Goal: Find contact information: Obtain details needed to contact an individual or organization

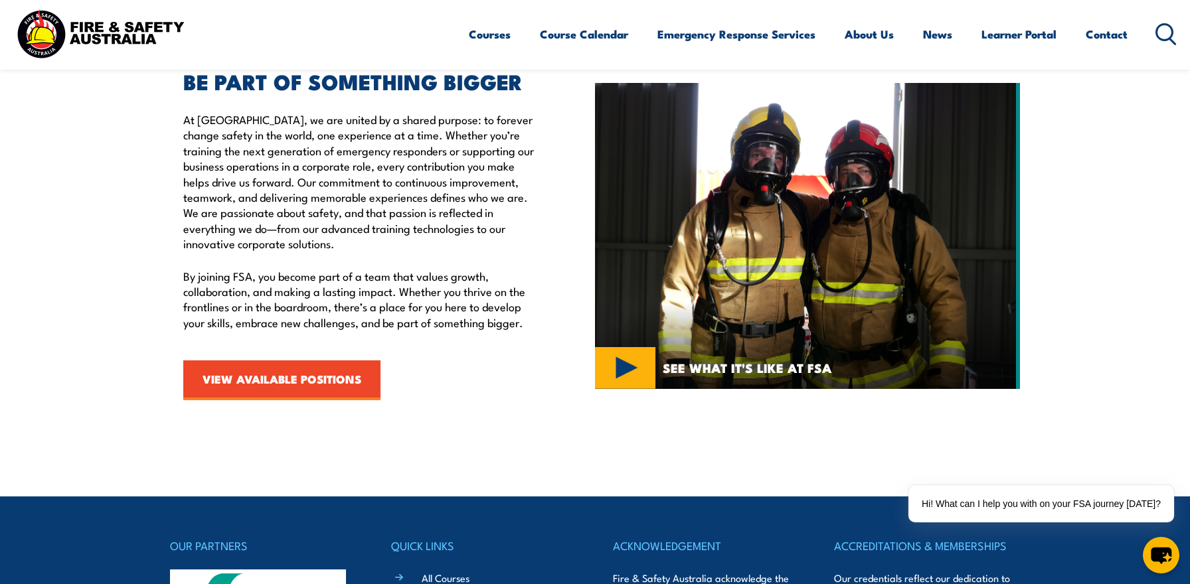
scroll to position [493, 0]
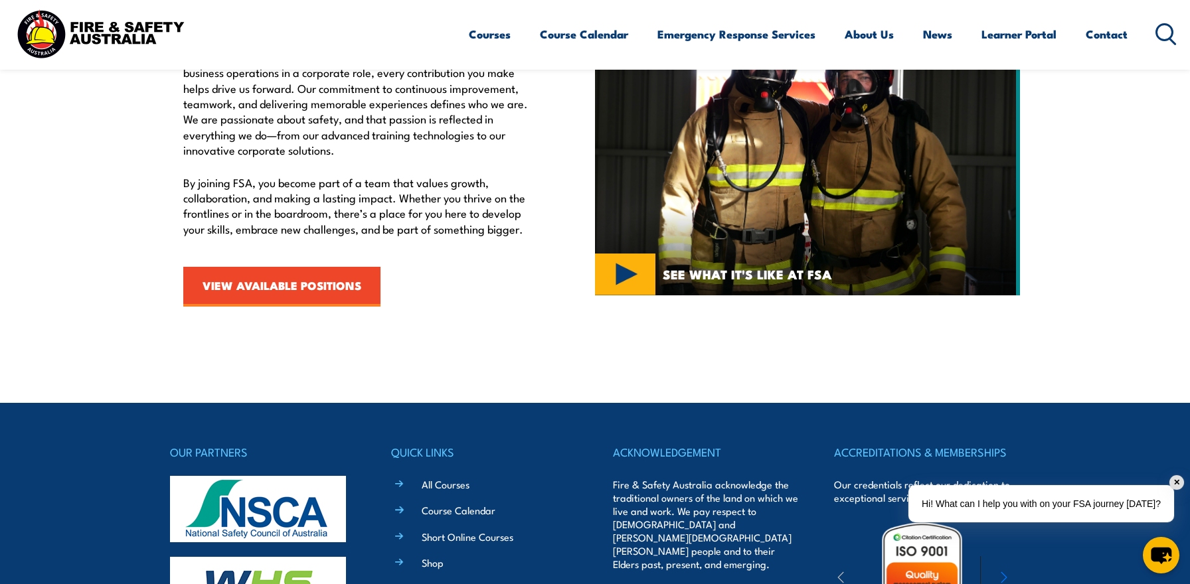
click at [1178, 483] on div "✕" at bounding box center [1176, 482] width 15 height 15
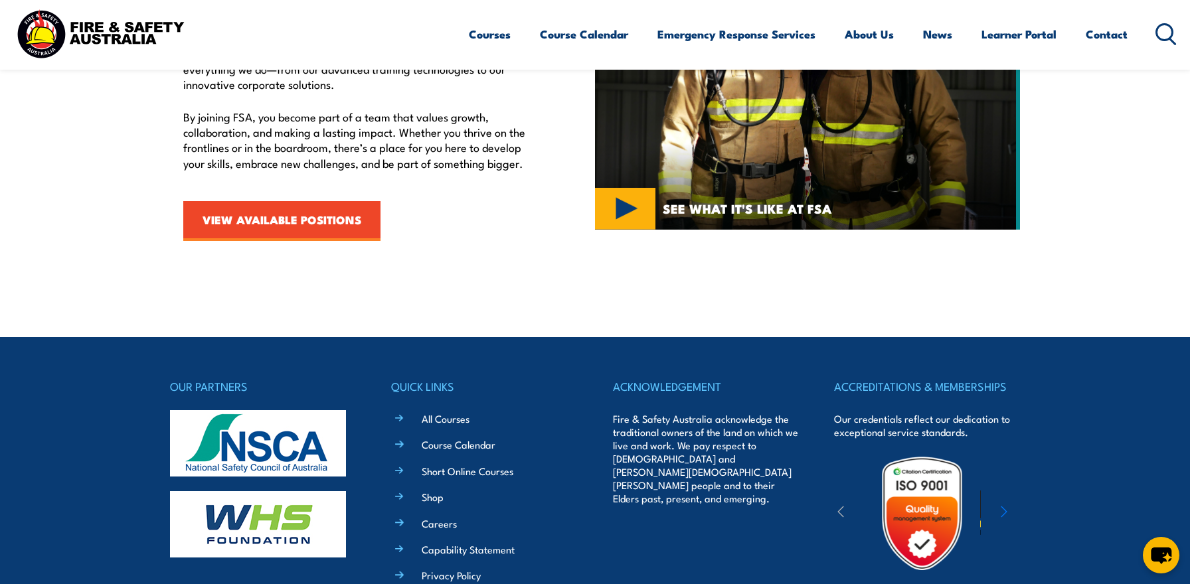
scroll to position [597, 0]
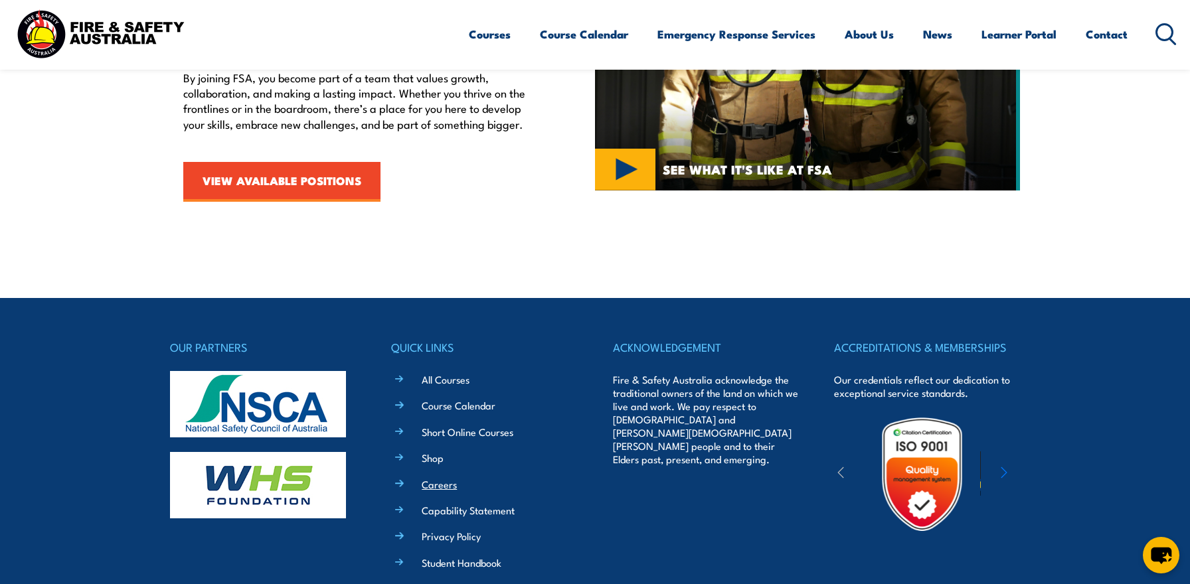
click at [439, 488] on link "Careers" at bounding box center [439, 484] width 35 height 14
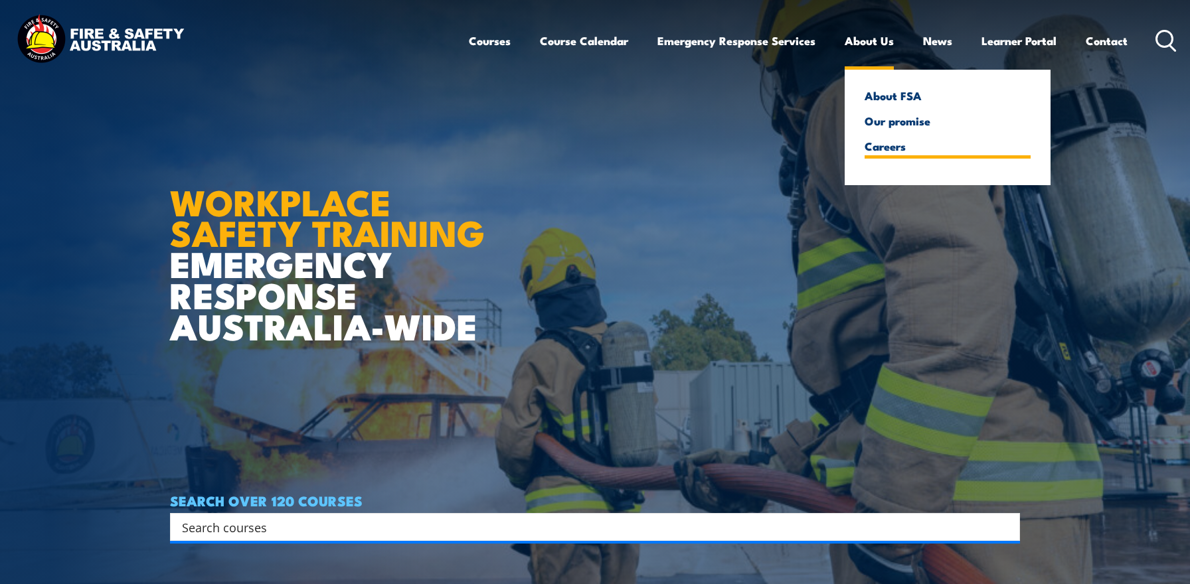
click at [886, 146] on link "Careers" at bounding box center [947, 146] width 166 height 12
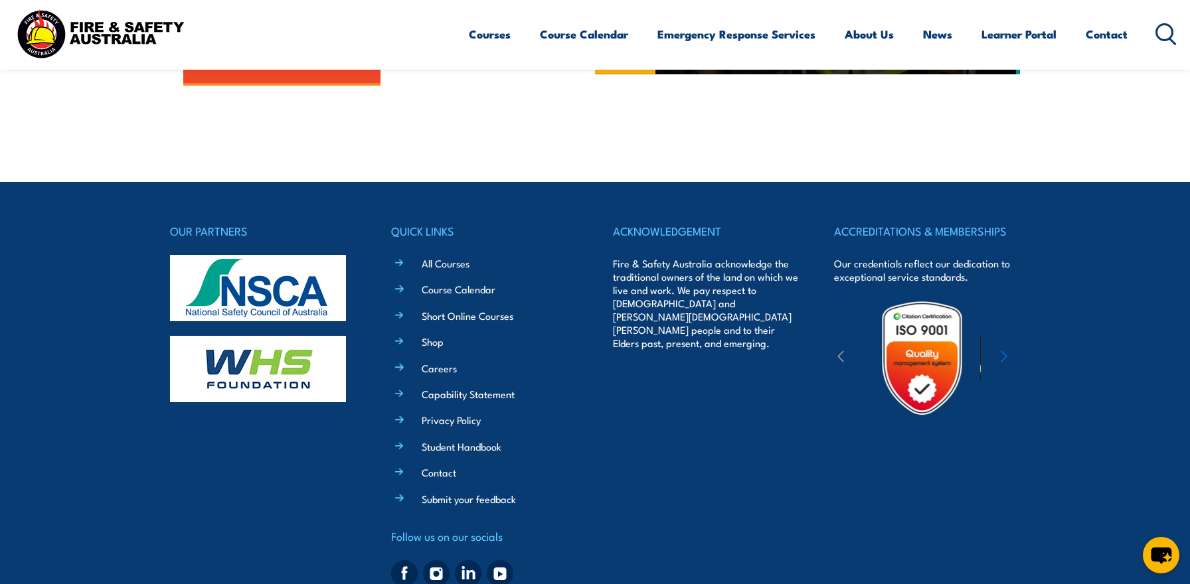
scroll to position [761, 0]
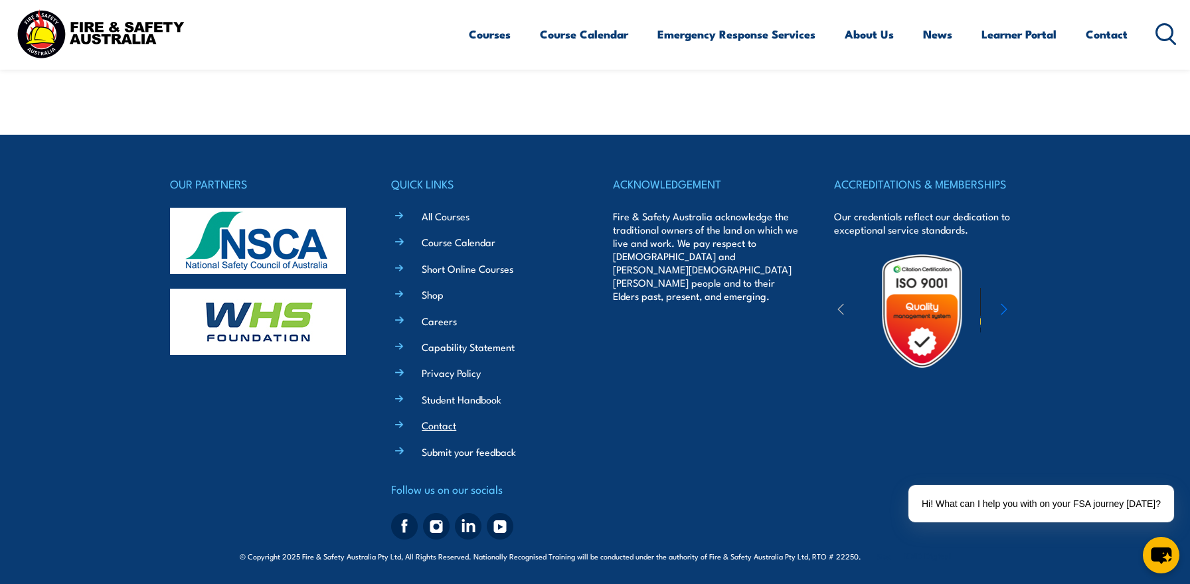
click at [439, 426] on link "Contact" at bounding box center [439, 425] width 35 height 14
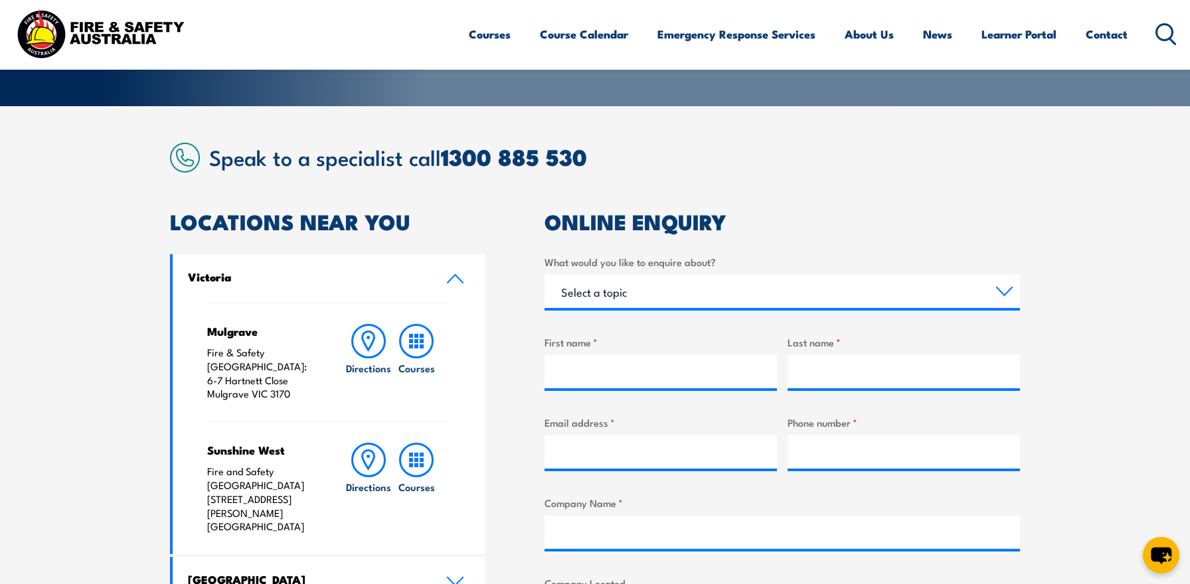
scroll to position [425, 0]
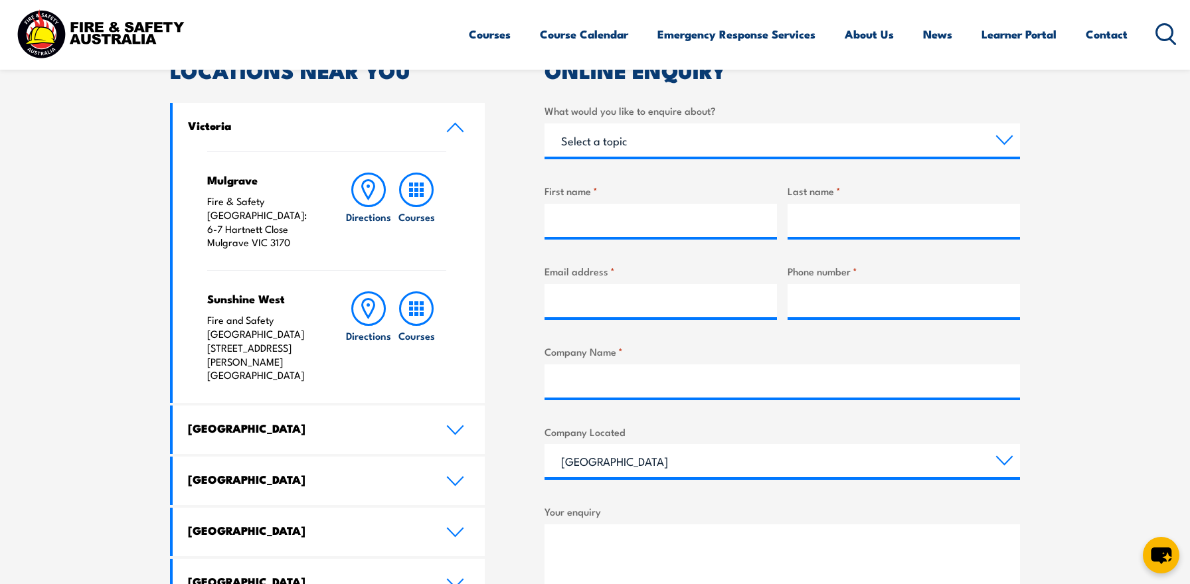
click at [458, 131] on icon at bounding box center [455, 127] width 18 height 11
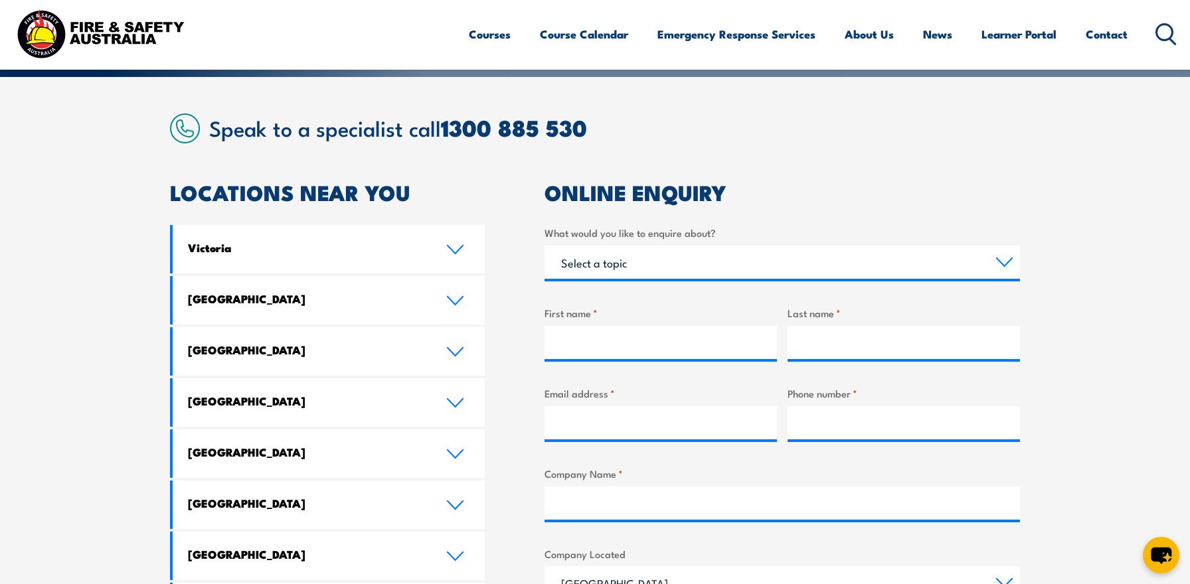
scroll to position [280, 0]
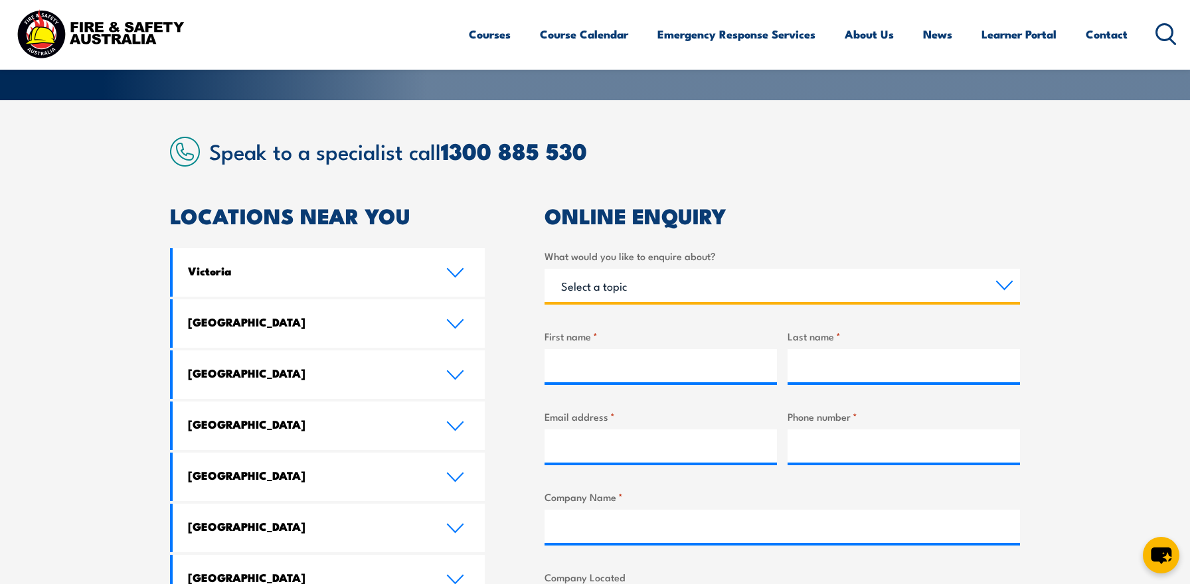
click at [631, 285] on select "Select a topic Training Emergency Response Services General Enquiry" at bounding box center [781, 285] width 475 height 33
click at [544, 269] on select "Select a topic Training Emergency Response Services General Enquiry" at bounding box center [781, 285] width 475 height 33
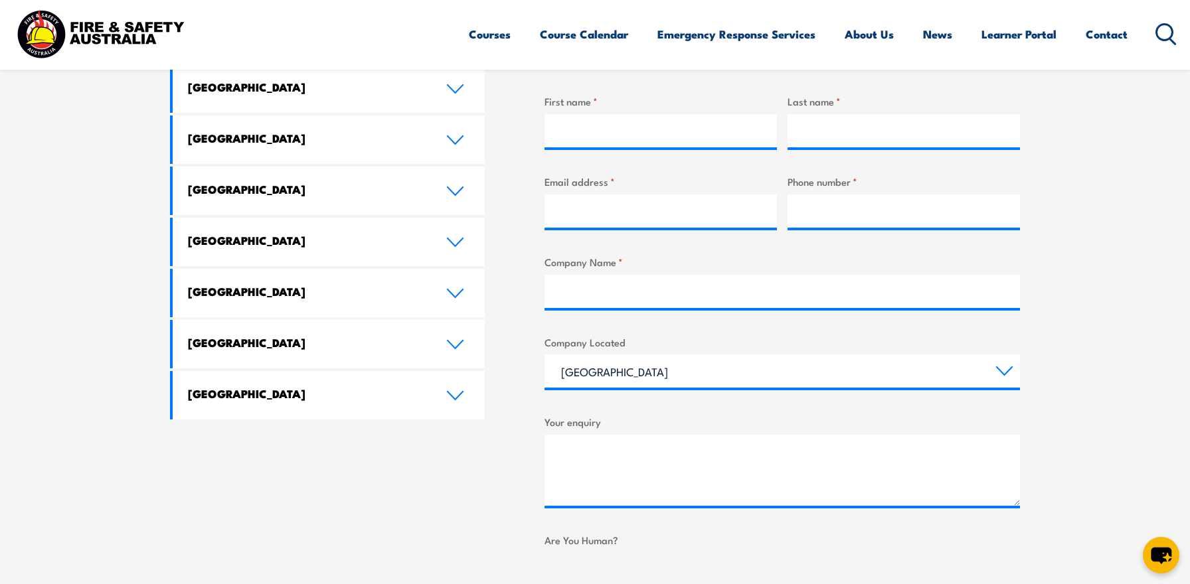
scroll to position [530, 0]
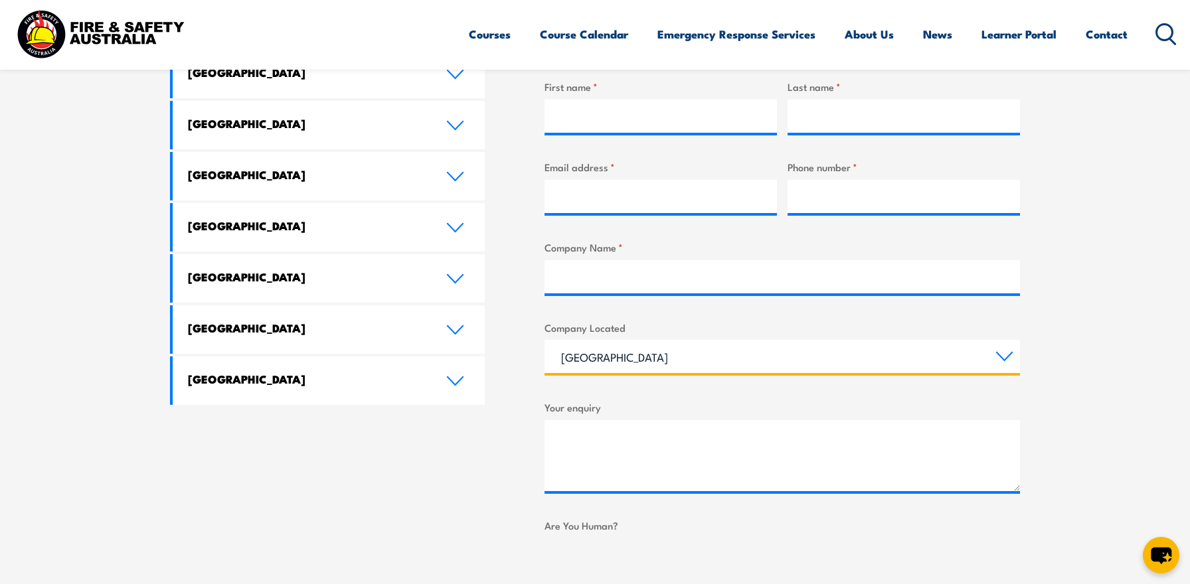
click at [645, 360] on select "[GEOGRAPHIC_DATA] [GEOGRAPHIC_DATA] [GEOGRAPHIC_DATA] [GEOGRAPHIC_DATA] [GEOGRA…" at bounding box center [781, 356] width 475 height 33
click at [544, 340] on select "[GEOGRAPHIC_DATA] [GEOGRAPHIC_DATA] [GEOGRAPHIC_DATA] [GEOGRAPHIC_DATA] [GEOGRA…" at bounding box center [781, 356] width 475 height 33
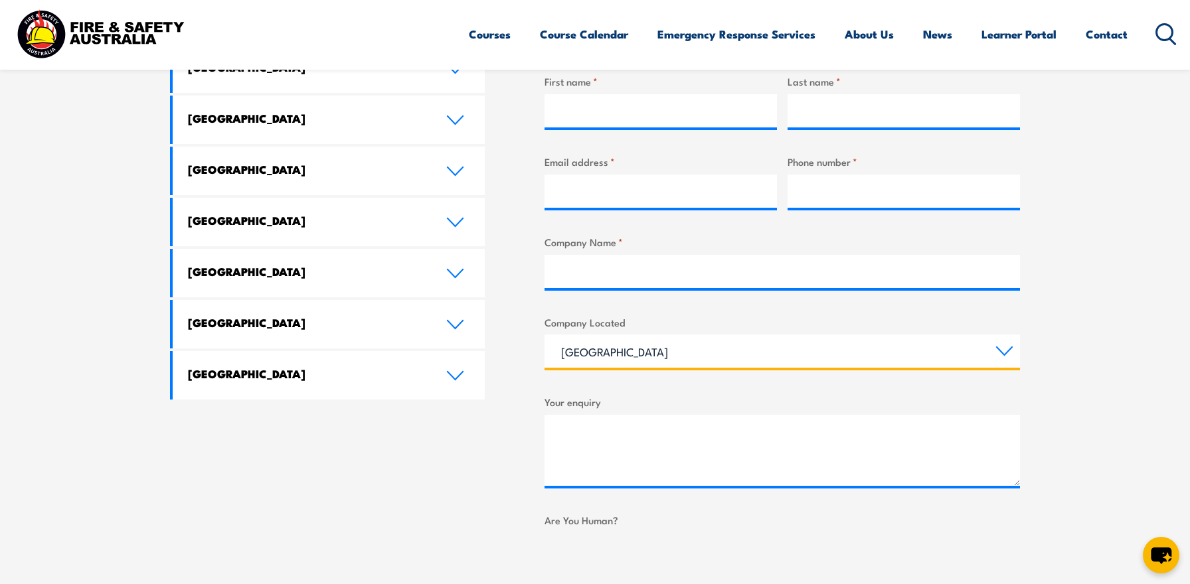
scroll to position [508, 0]
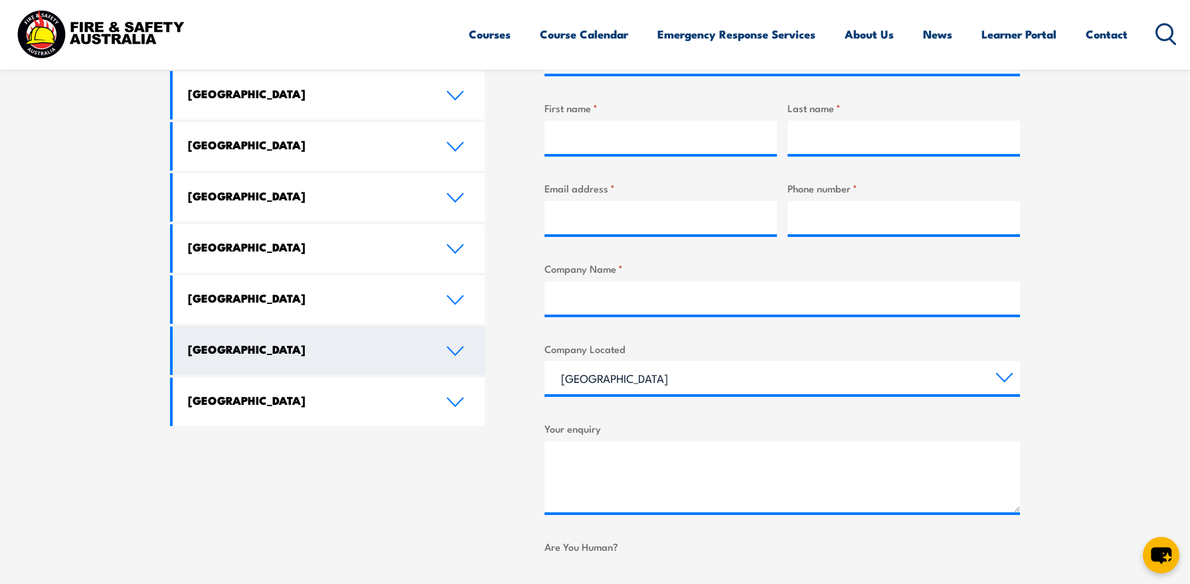
click at [309, 351] on h4 "[GEOGRAPHIC_DATA]" at bounding box center [307, 349] width 238 height 15
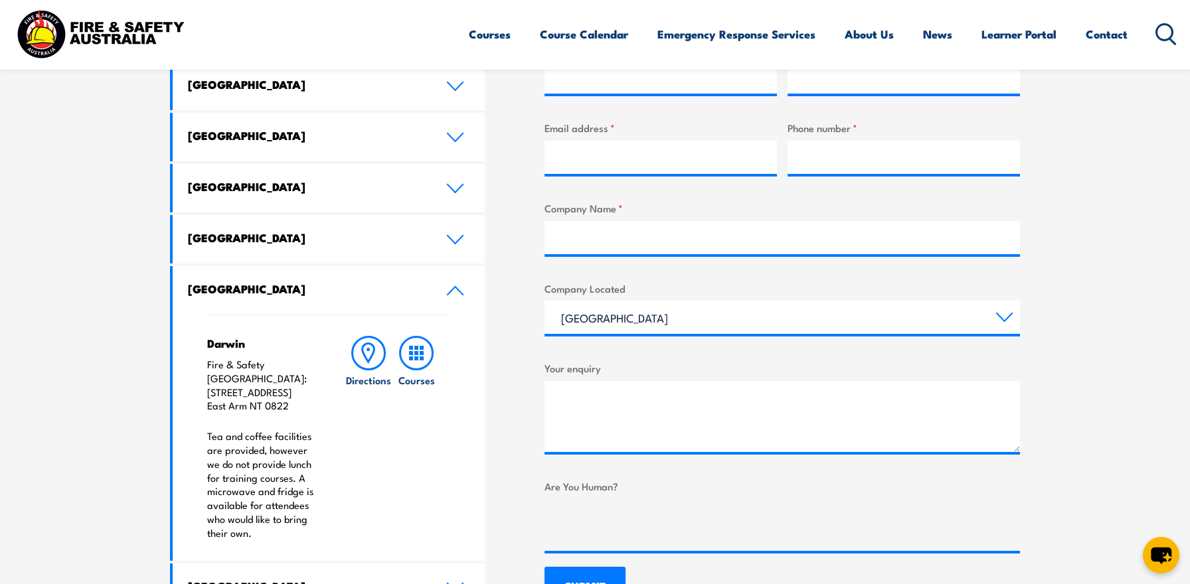
scroll to position [575, 0]
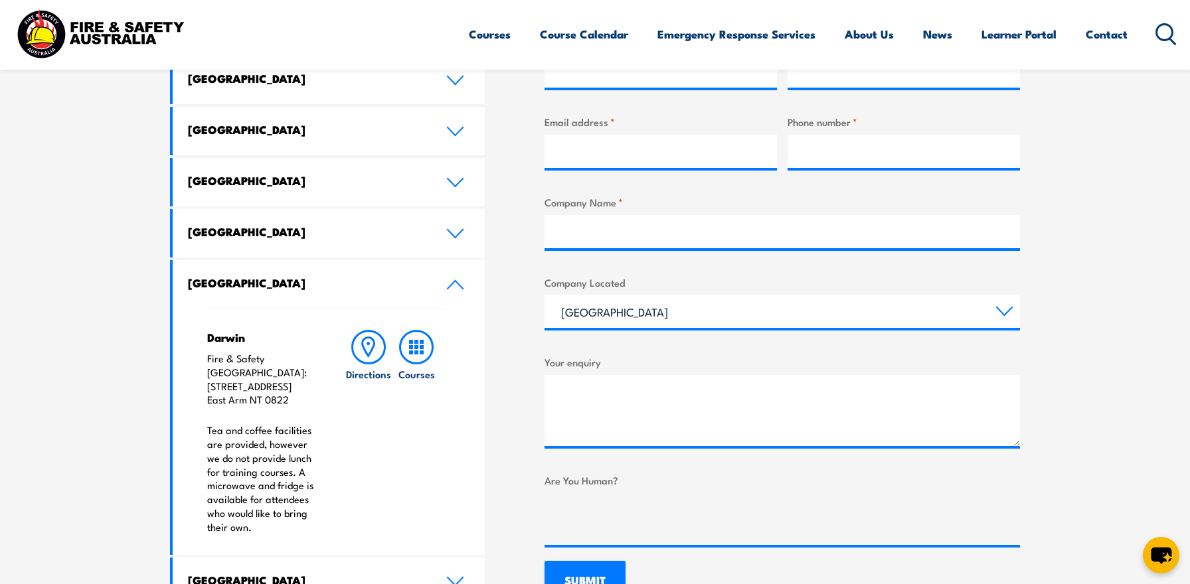
click at [305, 285] on h4 "[GEOGRAPHIC_DATA]" at bounding box center [307, 282] width 238 height 15
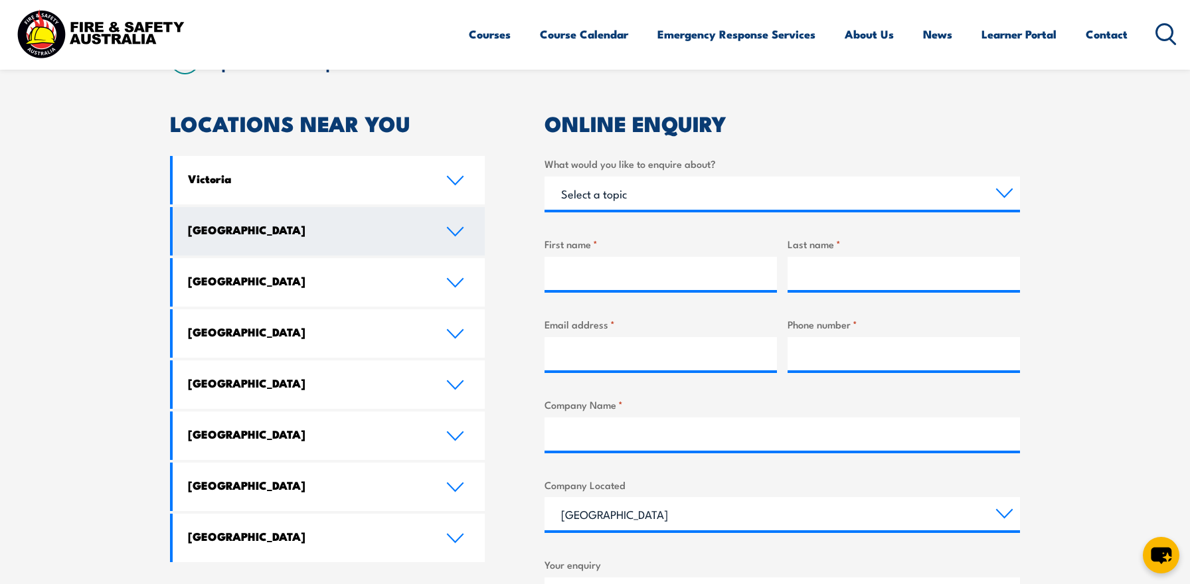
scroll to position [371, 0]
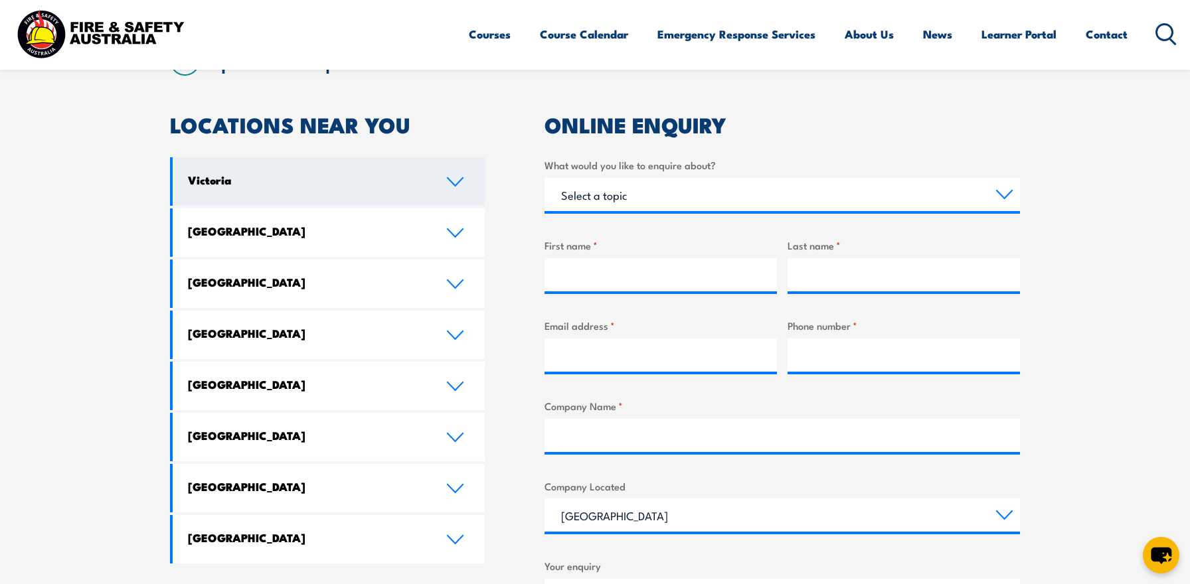
click at [293, 175] on h4 "Victoria" at bounding box center [307, 180] width 238 height 15
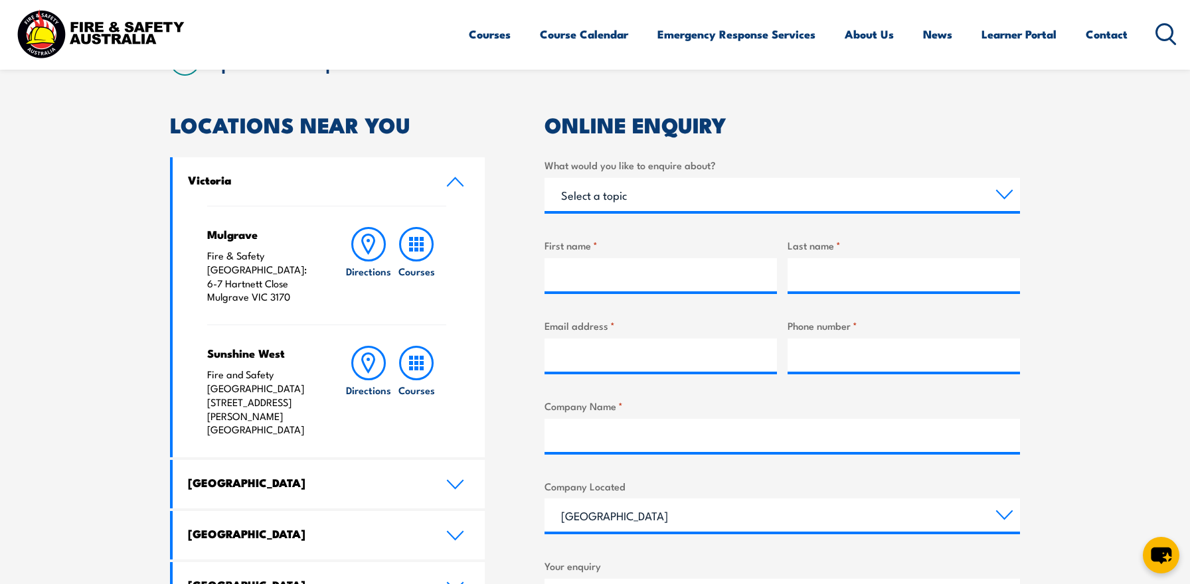
click at [293, 175] on h4 "Victoria" at bounding box center [307, 180] width 238 height 15
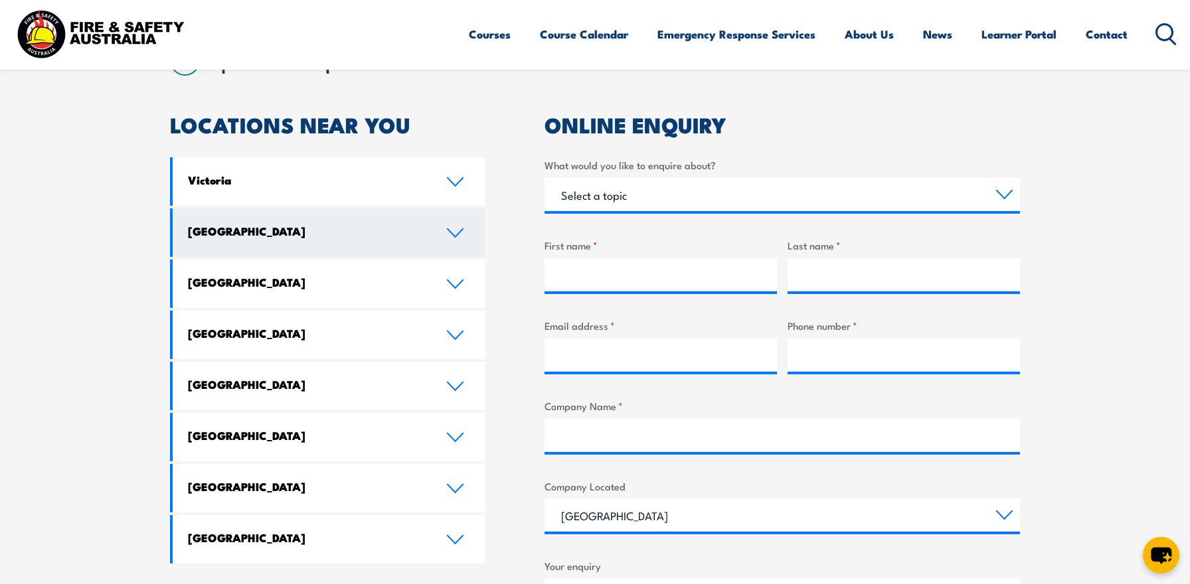
click at [291, 235] on h4 "[GEOGRAPHIC_DATA]" at bounding box center [307, 231] width 238 height 15
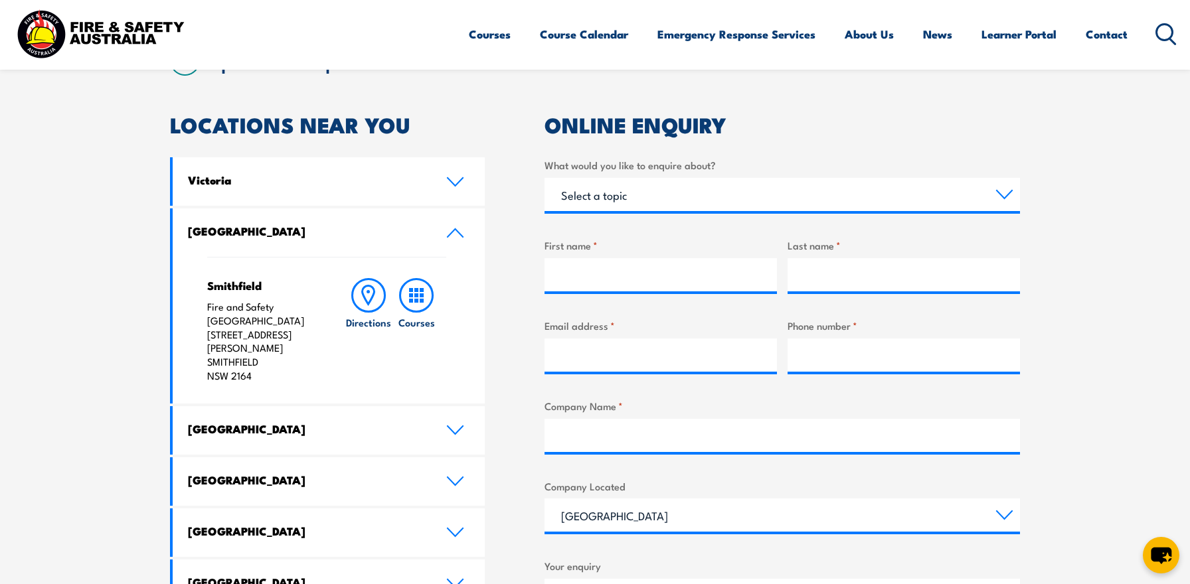
click at [291, 235] on h4 "[GEOGRAPHIC_DATA]" at bounding box center [307, 231] width 238 height 15
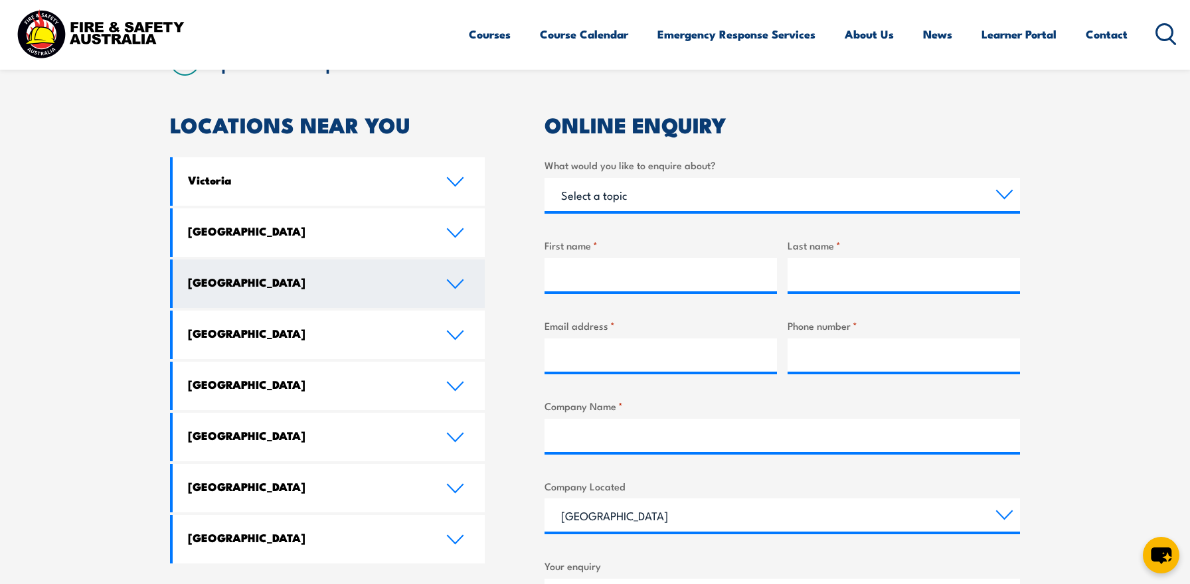
click at [298, 284] on h4 "[GEOGRAPHIC_DATA]" at bounding box center [307, 282] width 238 height 15
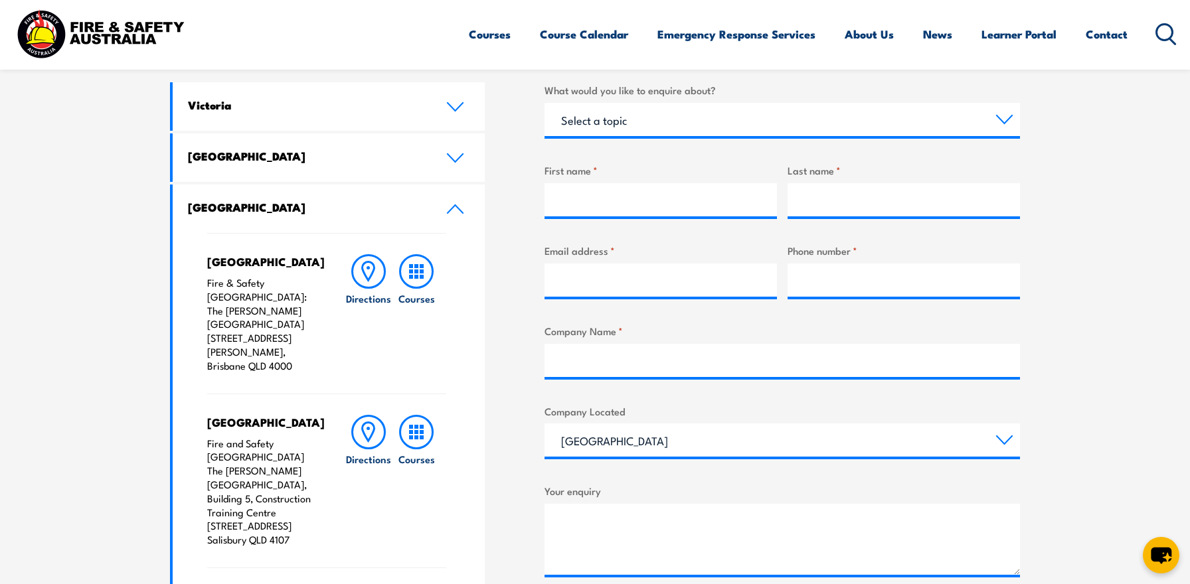
scroll to position [438, 0]
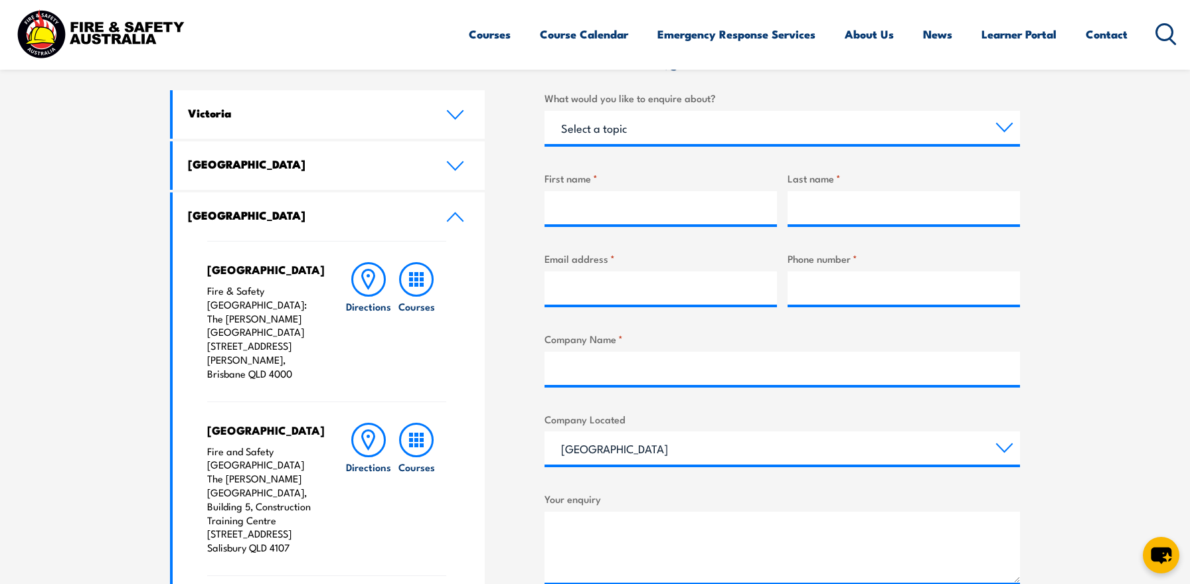
click at [313, 227] on link "[GEOGRAPHIC_DATA]" at bounding box center [329, 217] width 312 height 48
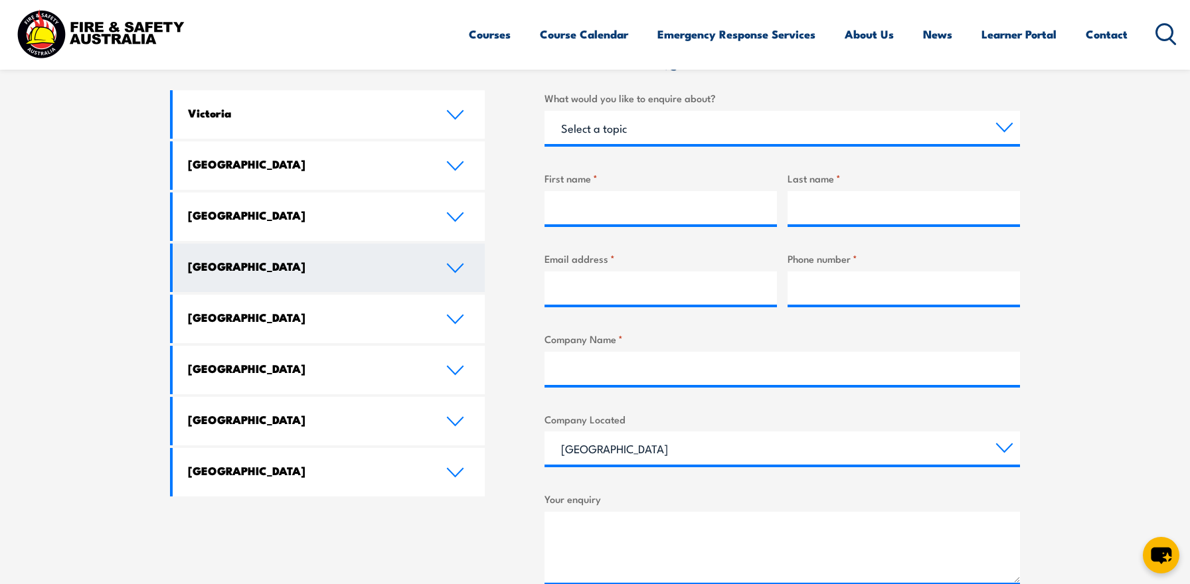
click at [286, 255] on link "[GEOGRAPHIC_DATA]" at bounding box center [329, 268] width 312 height 48
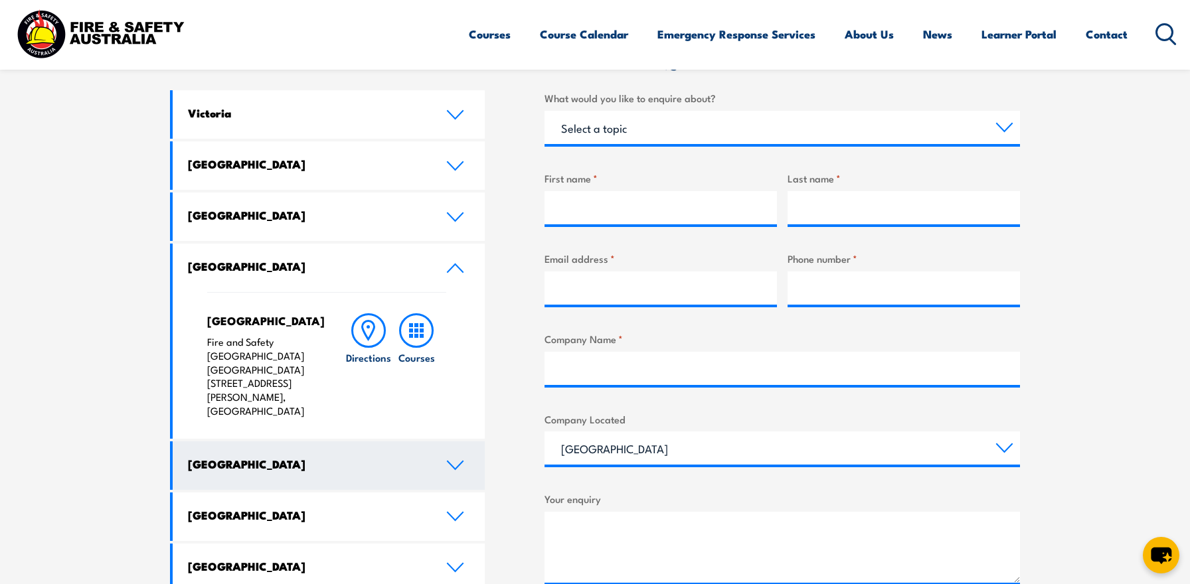
click at [272, 457] on h4 "[GEOGRAPHIC_DATA]" at bounding box center [307, 464] width 238 height 15
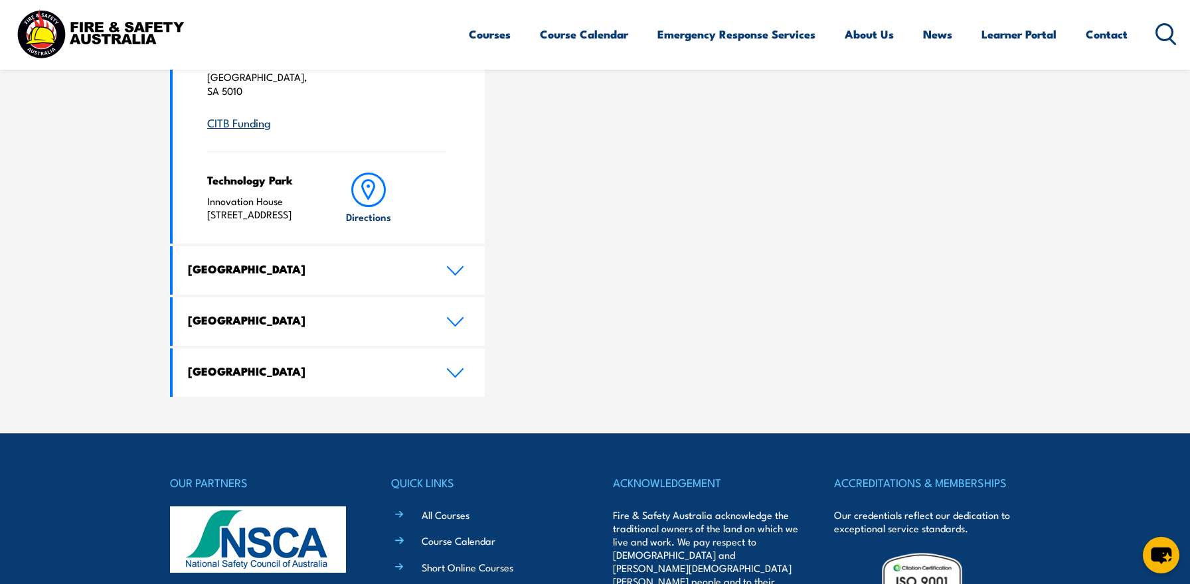
scroll to position [1268, 0]
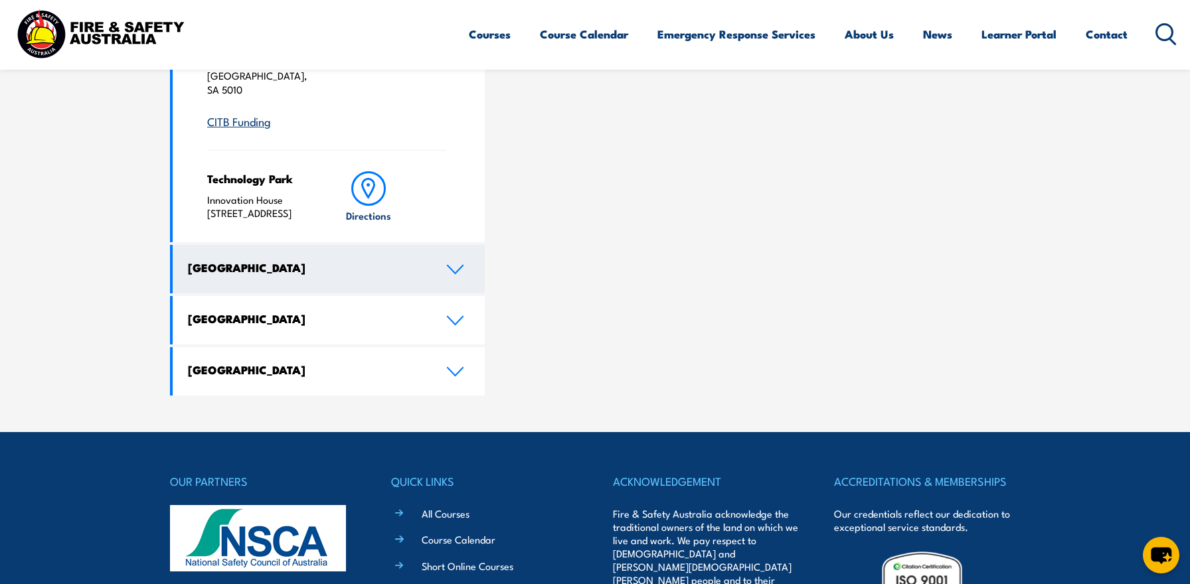
click at [366, 260] on h4 "Australian Capital Territory" at bounding box center [307, 267] width 238 height 15
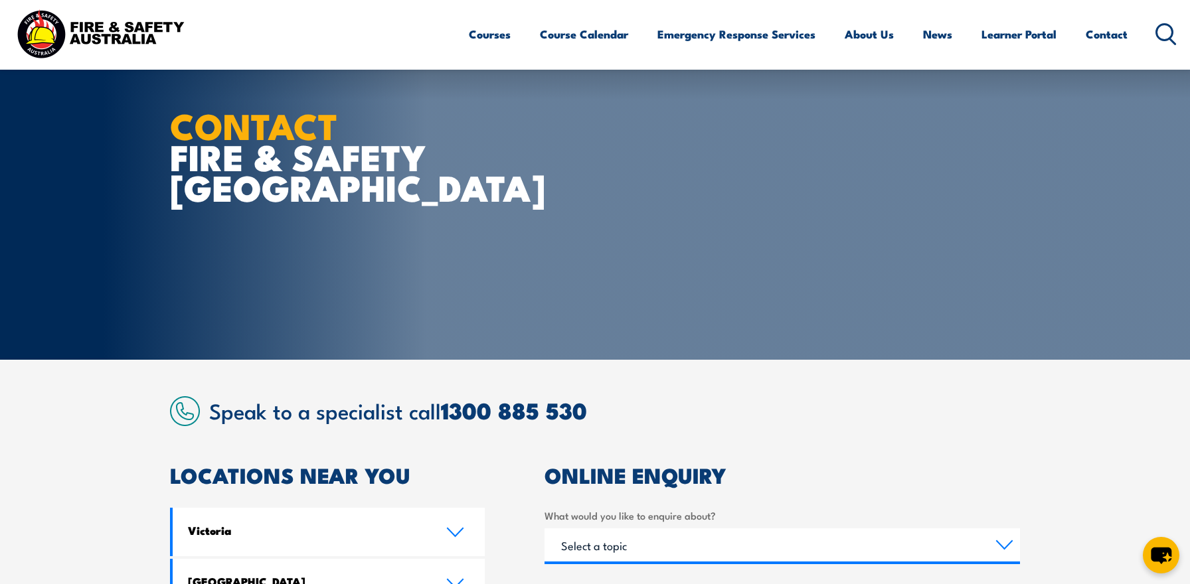
scroll to position [0, 0]
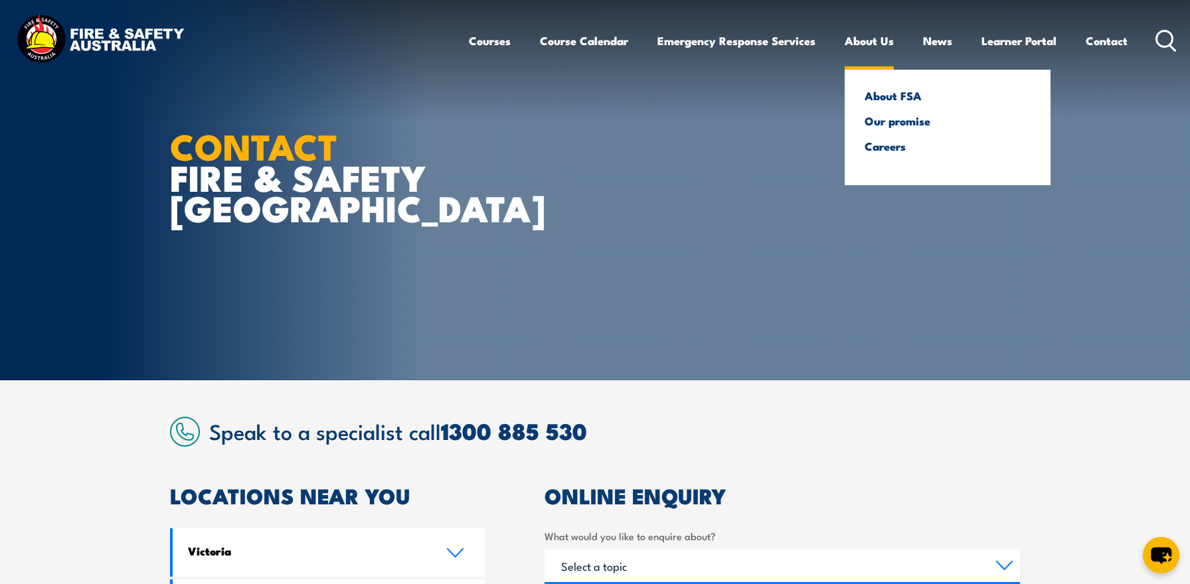
click at [875, 41] on link "About Us" at bounding box center [868, 40] width 49 height 35
